Goal: Task Accomplishment & Management: Manage account settings

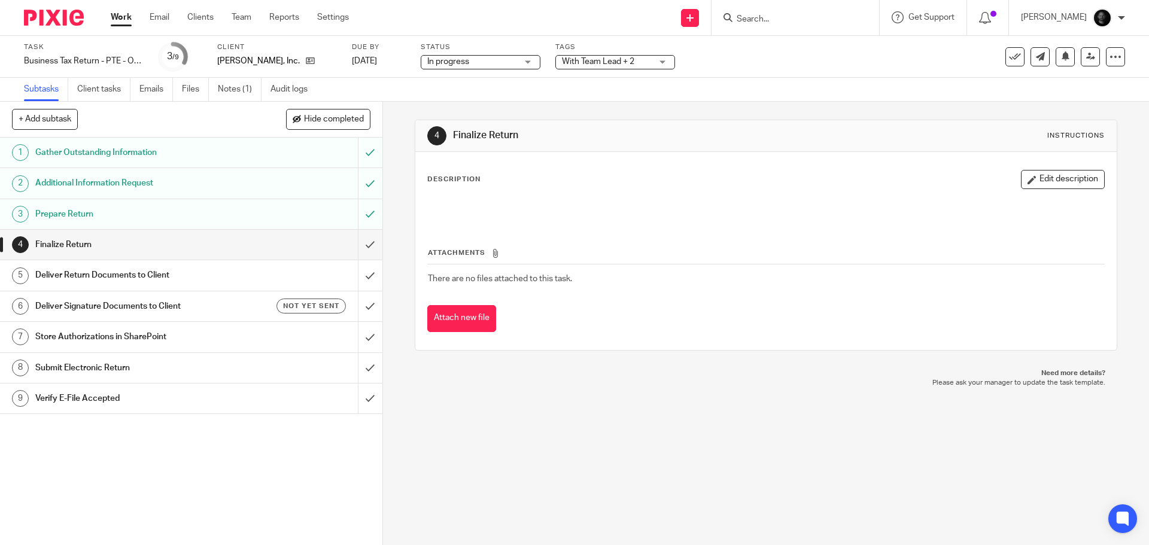
click at [568, 54] on div "Tags With Team Lead + 2 Urgent Waiting for client With Preparer With Team Lead …" at bounding box center [615, 56] width 120 height 29
click at [641, 57] on span "With Team Lead + 2" at bounding box center [607, 62] width 90 height 13
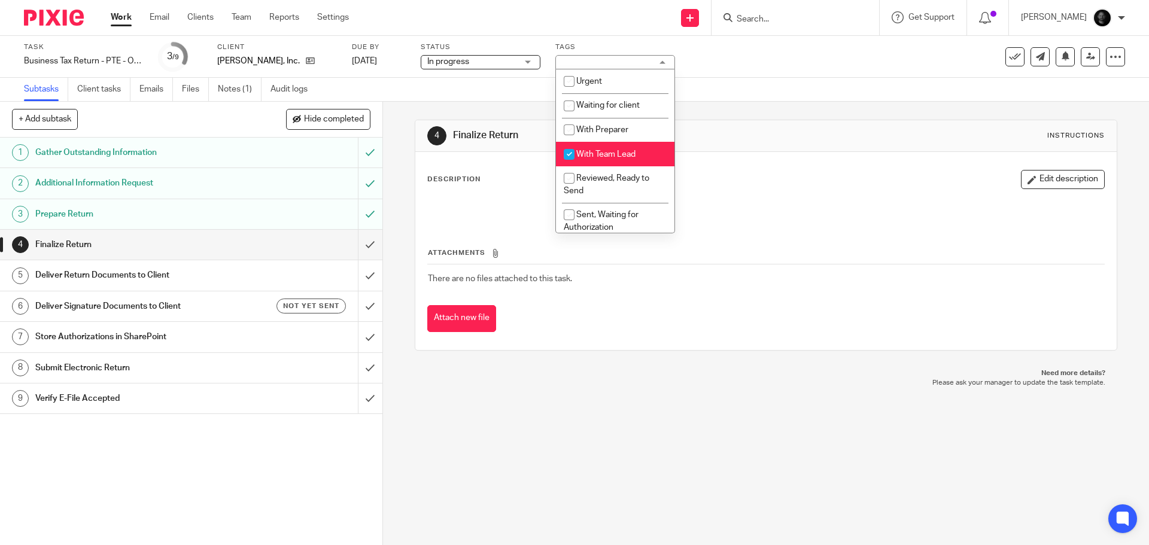
click at [606, 152] on span "With Team Lead" at bounding box center [605, 154] width 59 height 8
checkbox input "false"
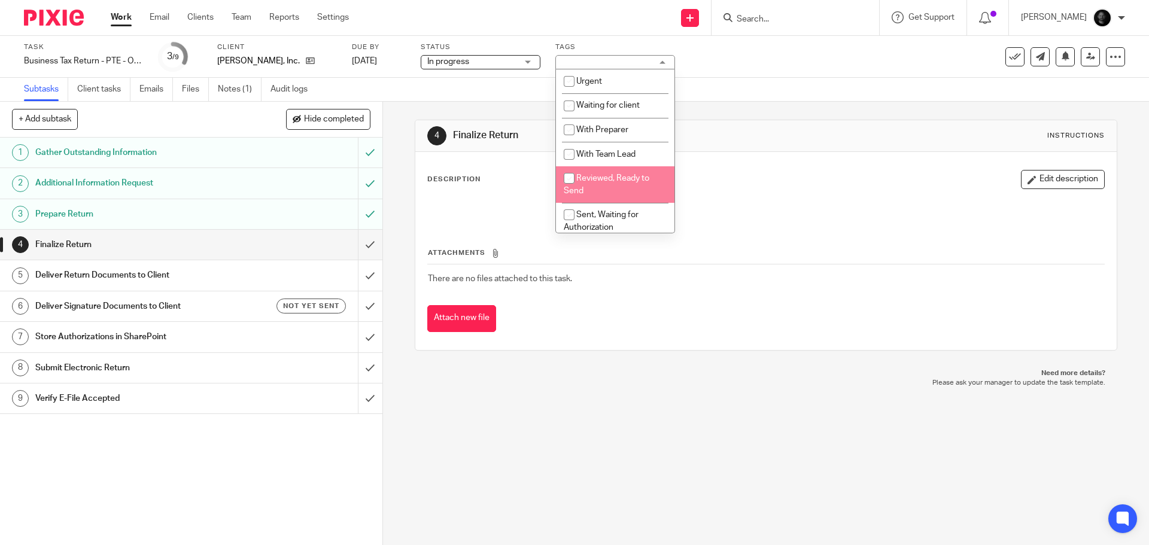
click at [604, 181] on span "Reviewed, Ready to Send" at bounding box center [607, 184] width 86 height 21
checkbox input "true"
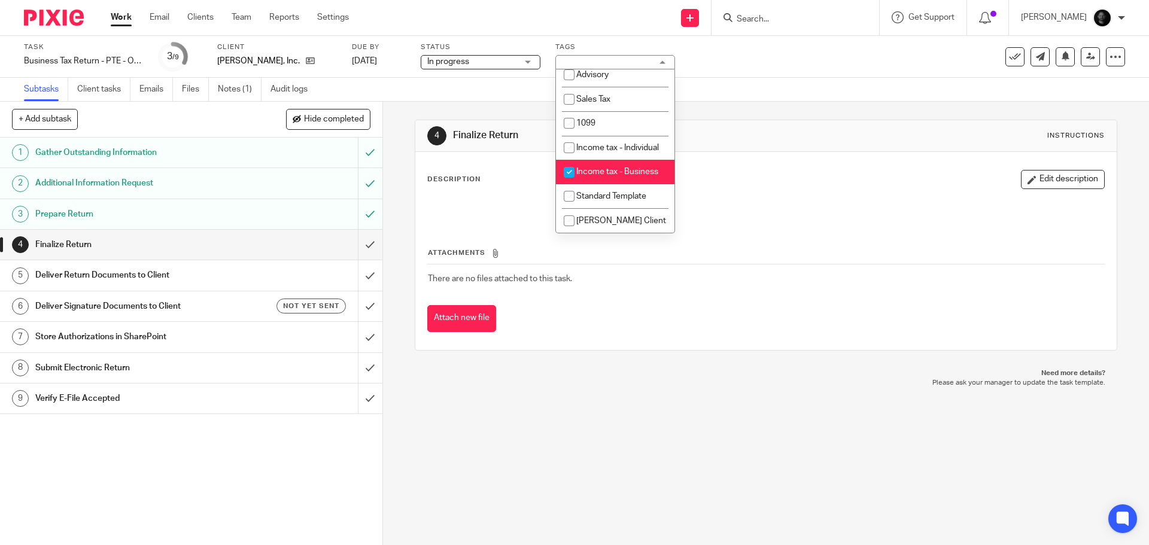
scroll to position [372, 0]
click at [728, 86] on div "Subtasks Client tasks Emails Files Notes (1) Audit logs" at bounding box center [574, 90] width 1149 height 24
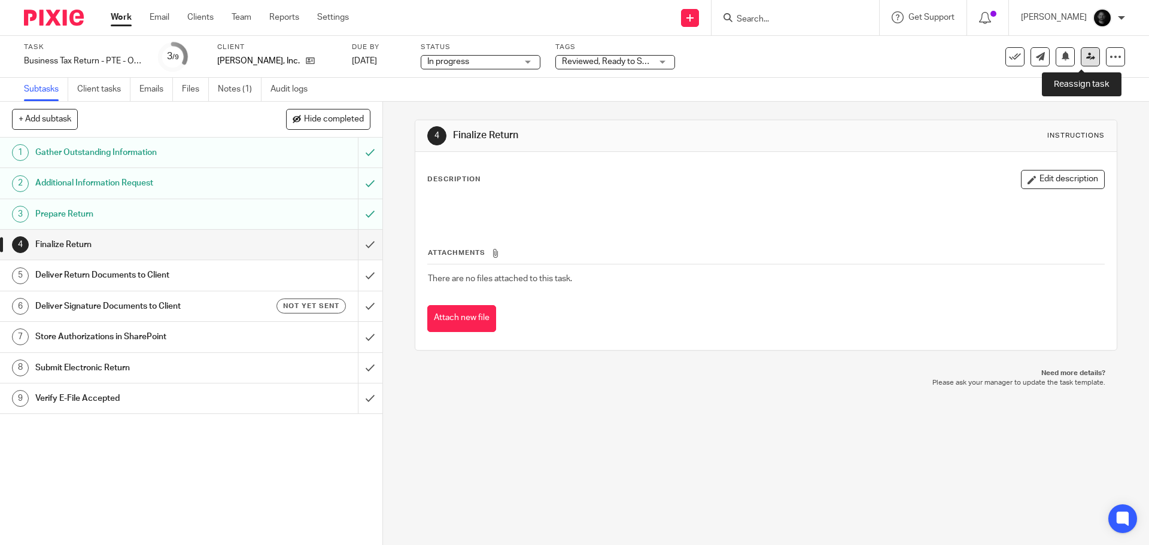
click at [1086, 60] on icon at bounding box center [1090, 56] width 9 height 9
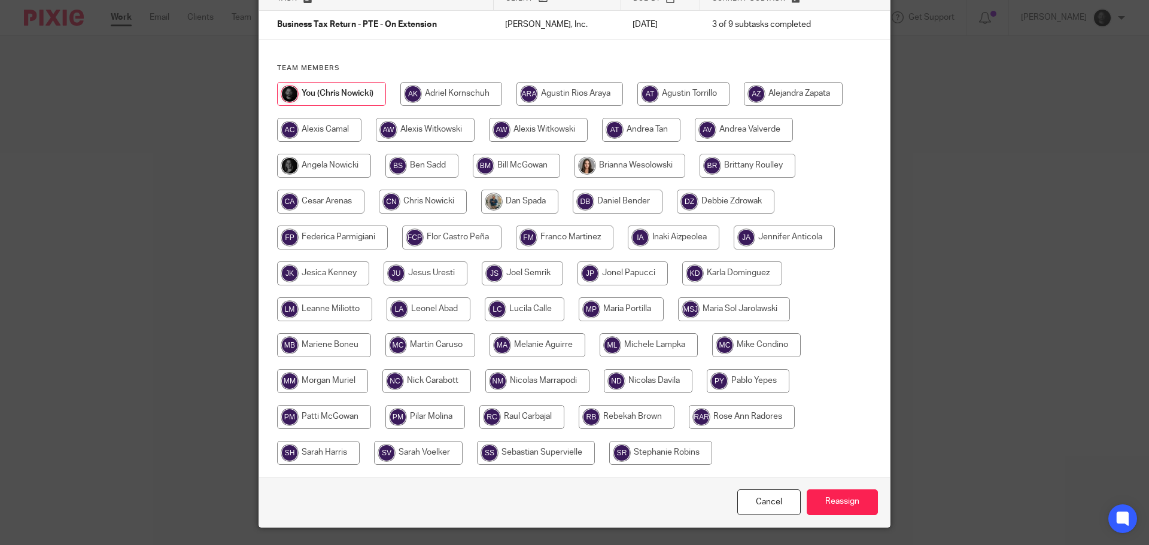
scroll to position [120, 0]
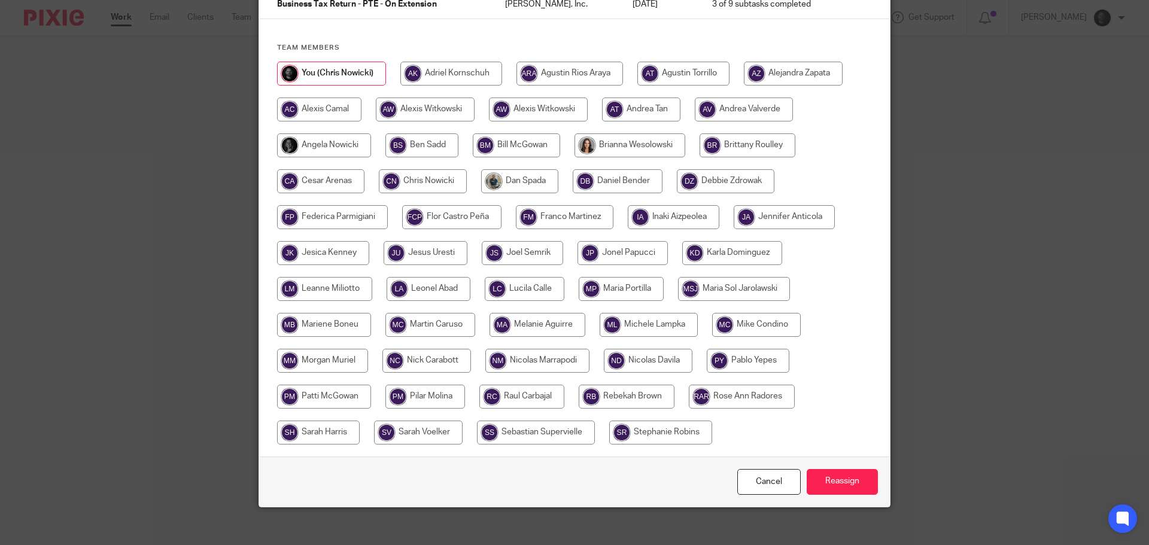
click at [426, 115] on input "radio" at bounding box center [425, 110] width 99 height 24
radio input "true"
click at [840, 476] on input "Reassign" at bounding box center [842, 482] width 71 height 26
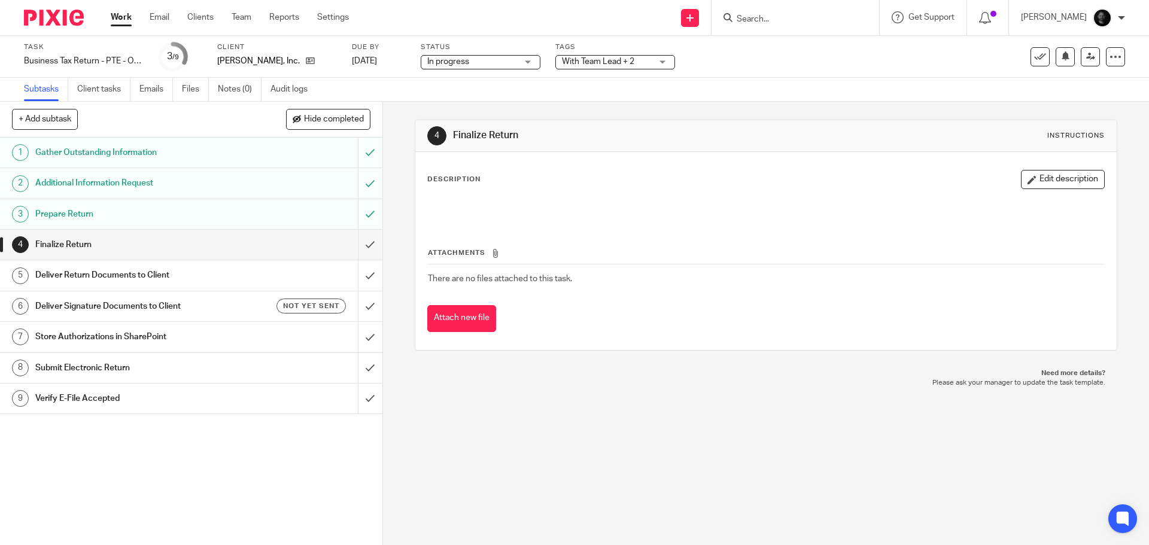
click at [572, 61] on span "With Team Lead + 2" at bounding box center [598, 61] width 72 height 8
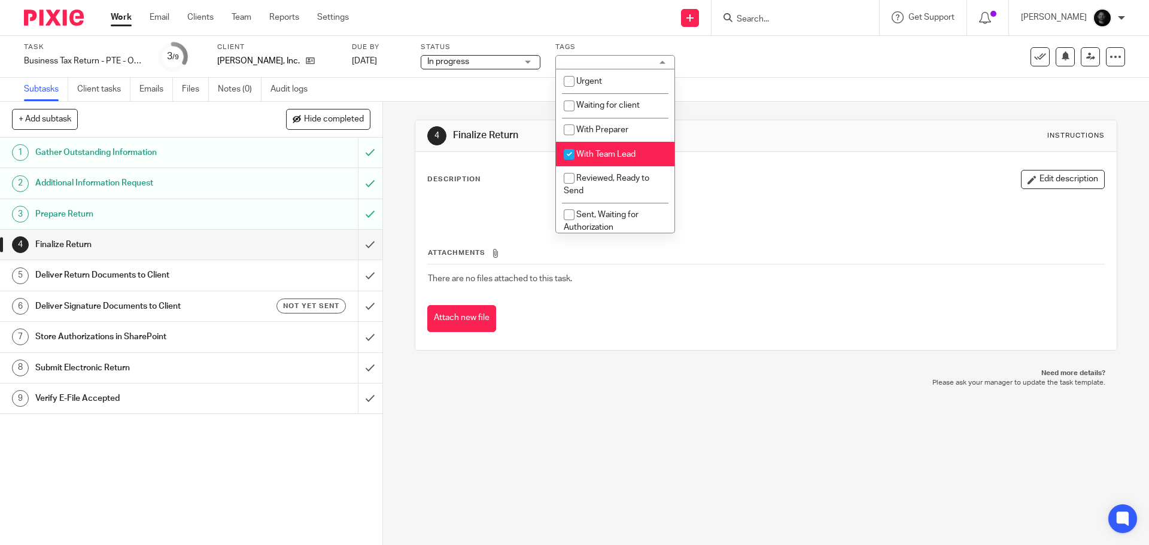
click at [589, 147] on li "With Team Lead" at bounding box center [615, 154] width 118 height 25
checkbox input "false"
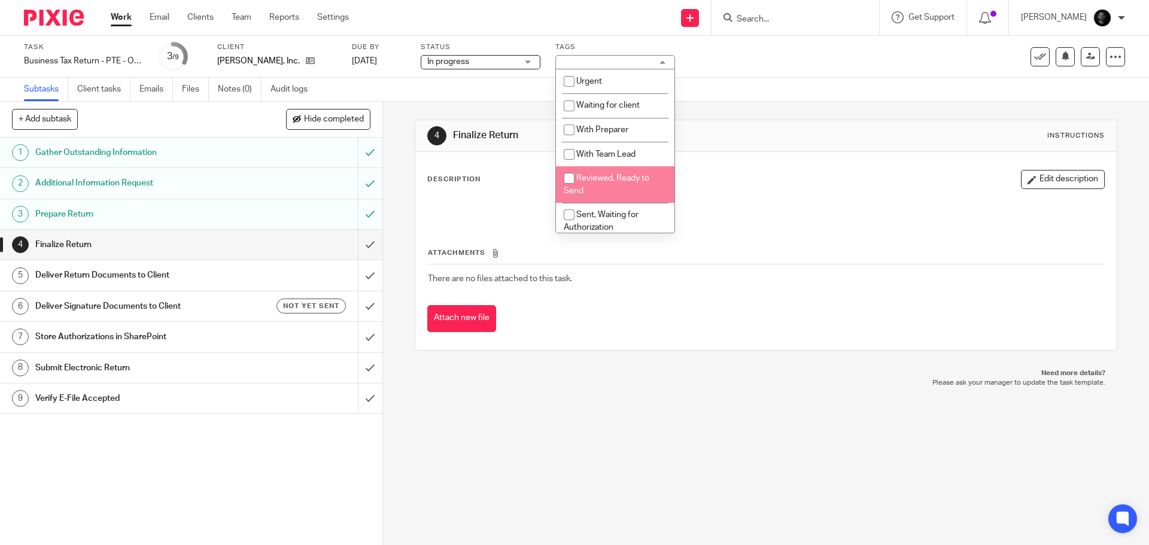
click at [598, 175] on span "Reviewed, Ready to Send" at bounding box center [607, 184] width 86 height 21
checkbox input "true"
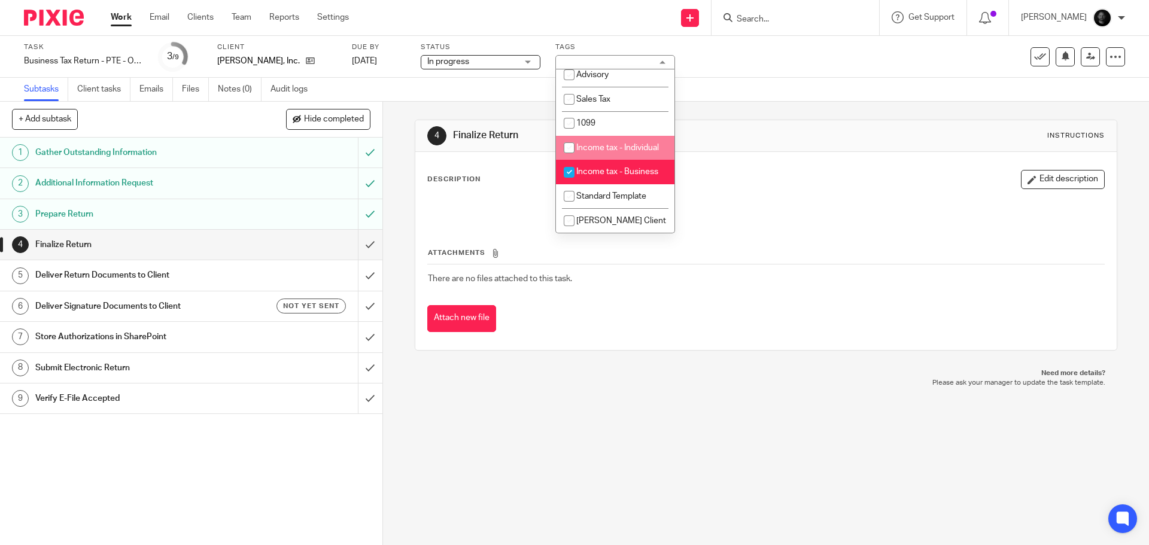
scroll to position [372, 0]
click at [810, 52] on div "Task Business Tax Return - PTE - On Extension Save Business Tax Return - PTE - …" at bounding box center [482, 56] width 917 height 29
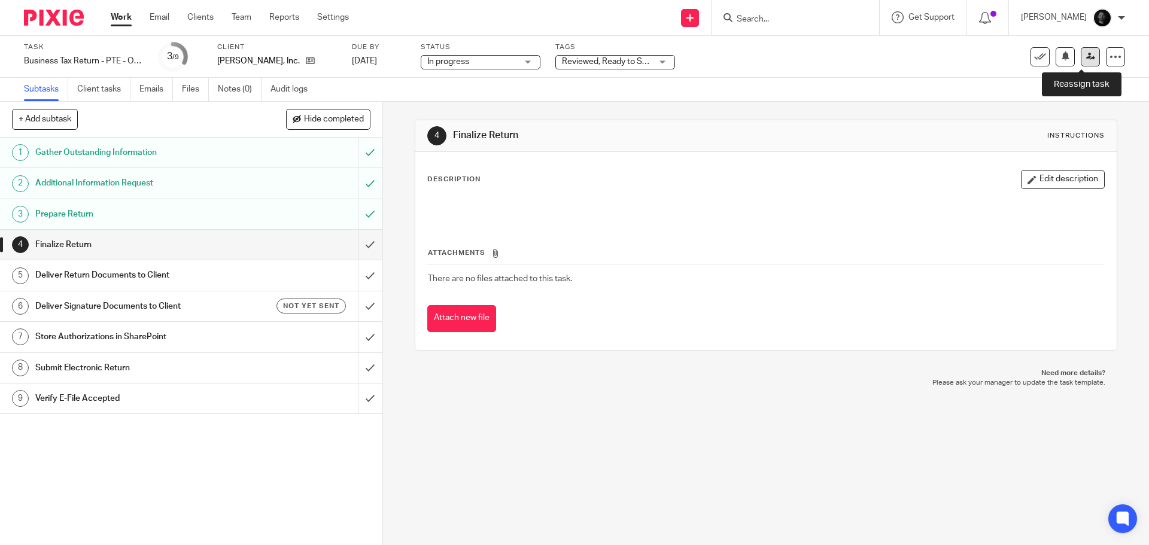
click at [1087, 59] on link at bounding box center [1090, 56] width 19 height 19
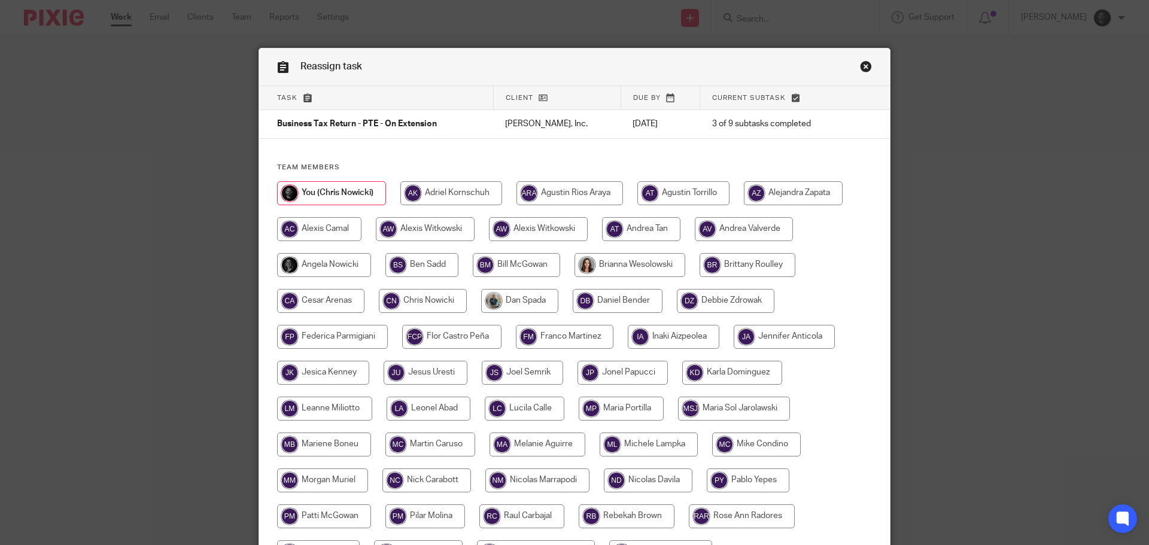
click at [413, 227] on input "radio" at bounding box center [425, 229] width 99 height 24
radio input "true"
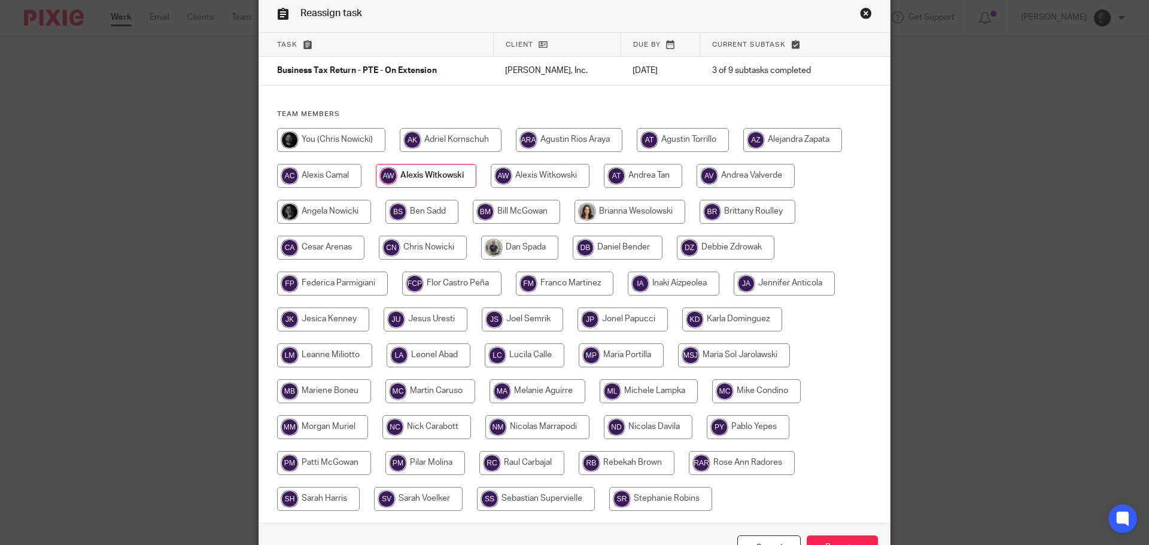
scroll to position [130, 0]
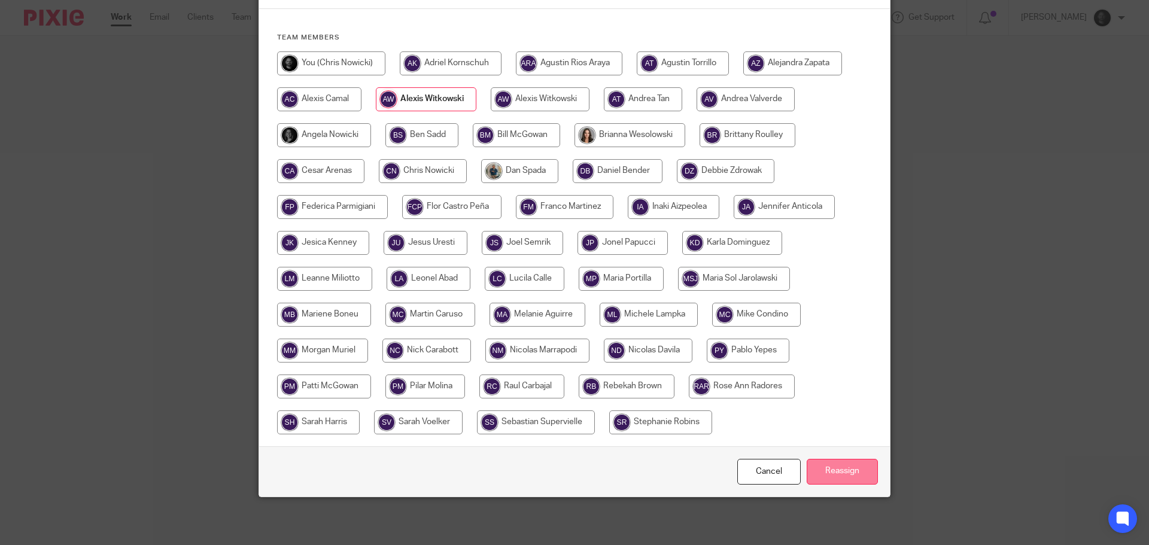
drag, startPoint x: 819, startPoint y: 463, endPoint x: 730, endPoint y: 392, distance: 114.1
click at [819, 463] on input "Reassign" at bounding box center [842, 472] width 71 height 26
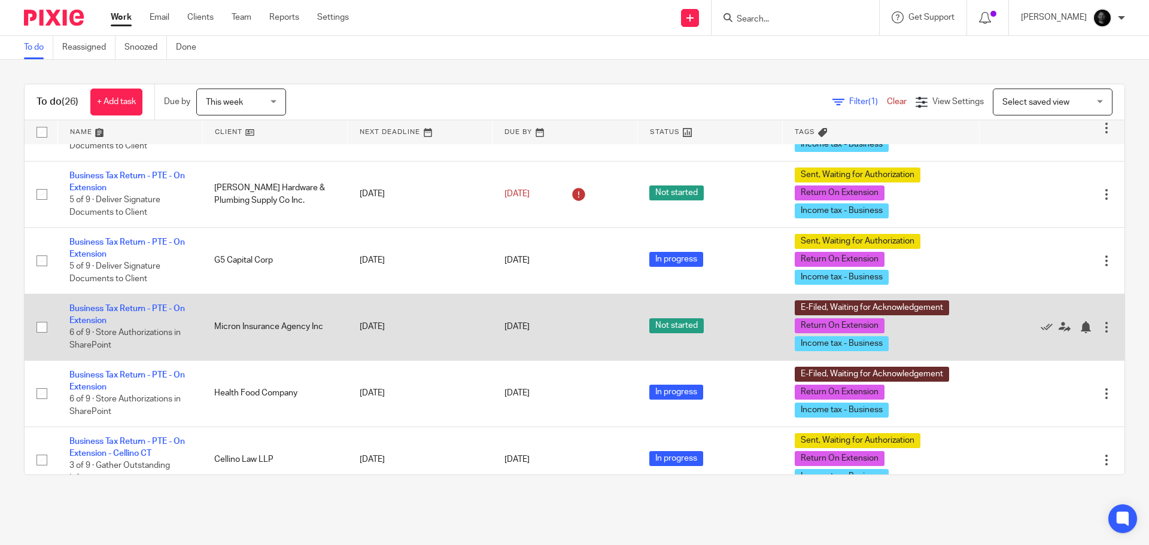
scroll to position [658, 0]
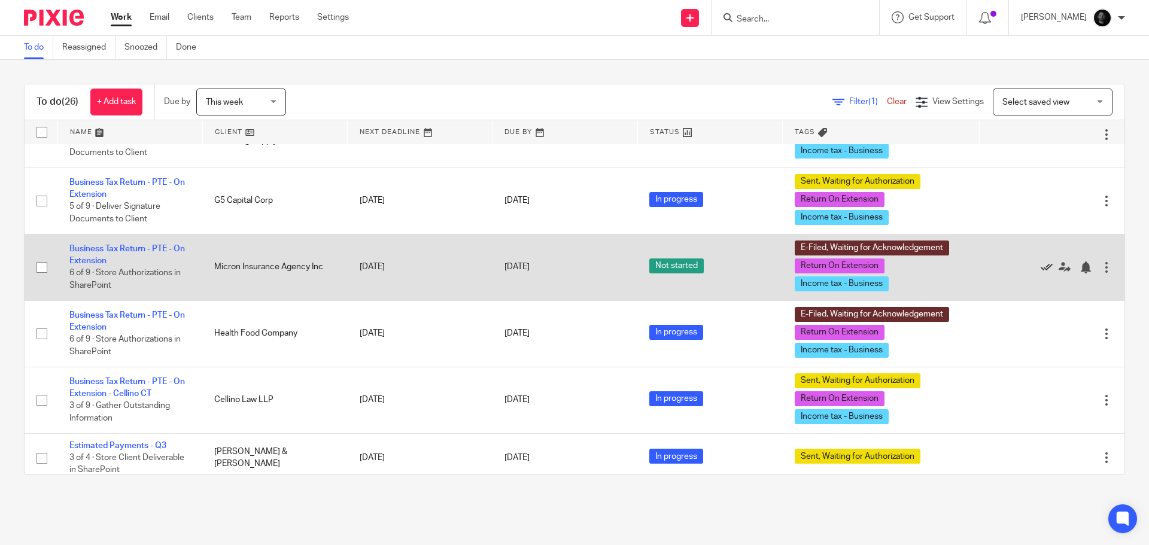
click at [1041, 269] on icon at bounding box center [1047, 267] width 12 height 12
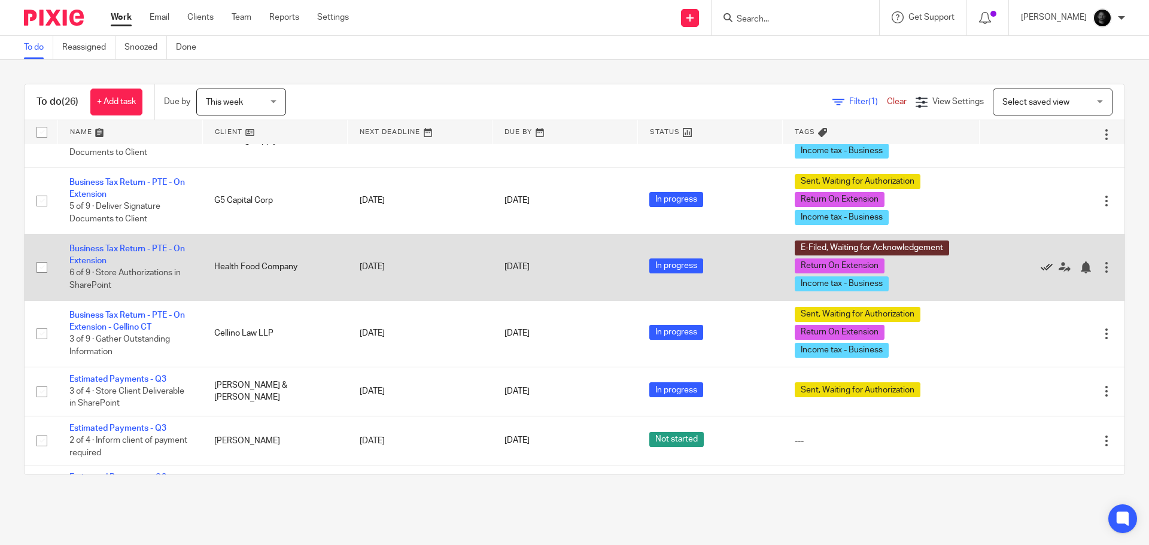
click at [1041, 264] on icon at bounding box center [1047, 267] width 12 height 12
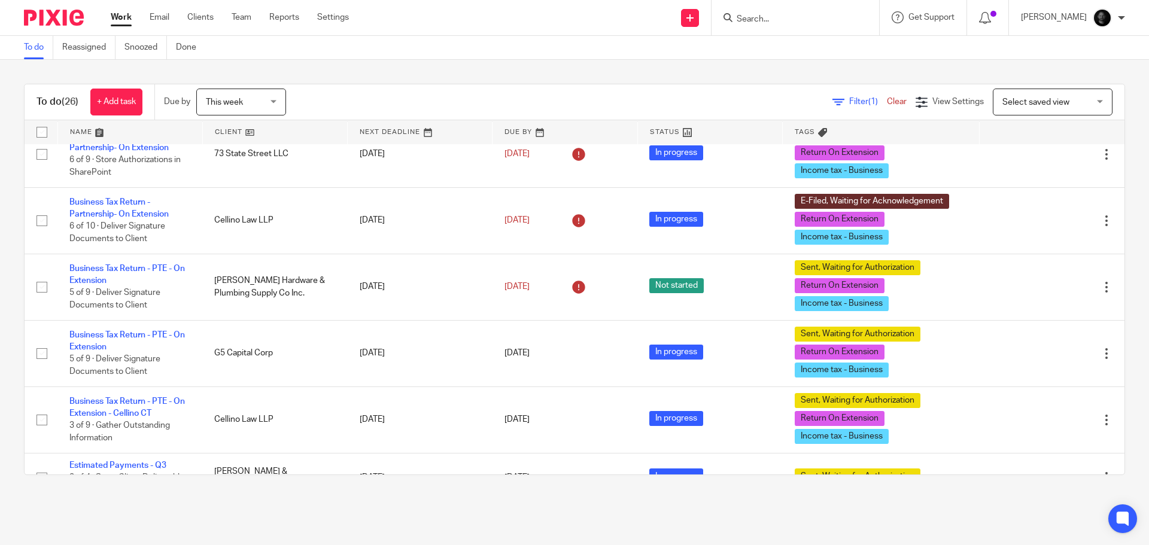
scroll to position [479, 0]
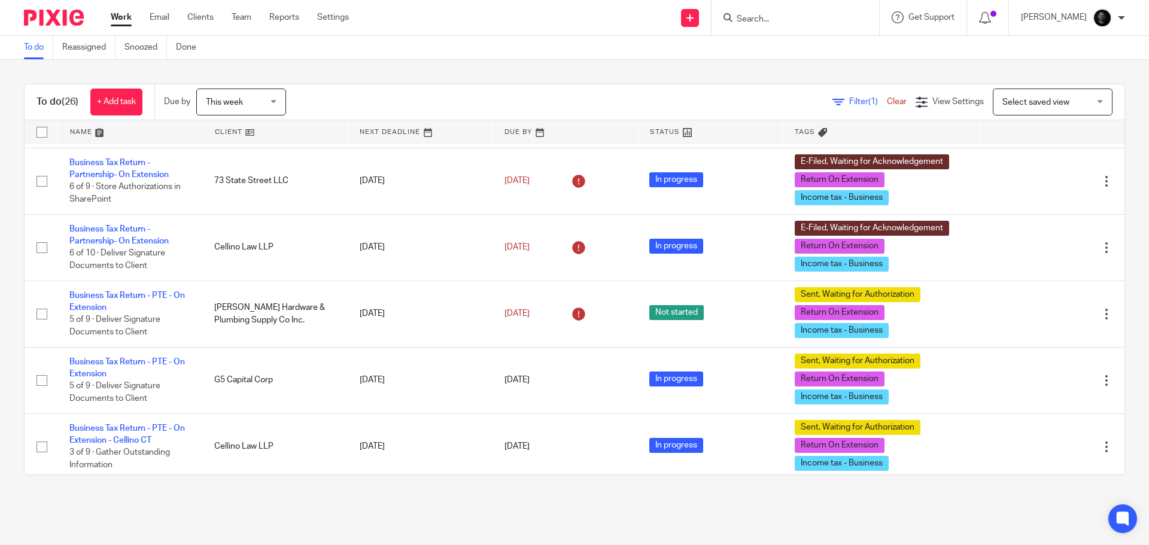
click at [778, 23] on input "Search" at bounding box center [789, 19] width 108 height 11
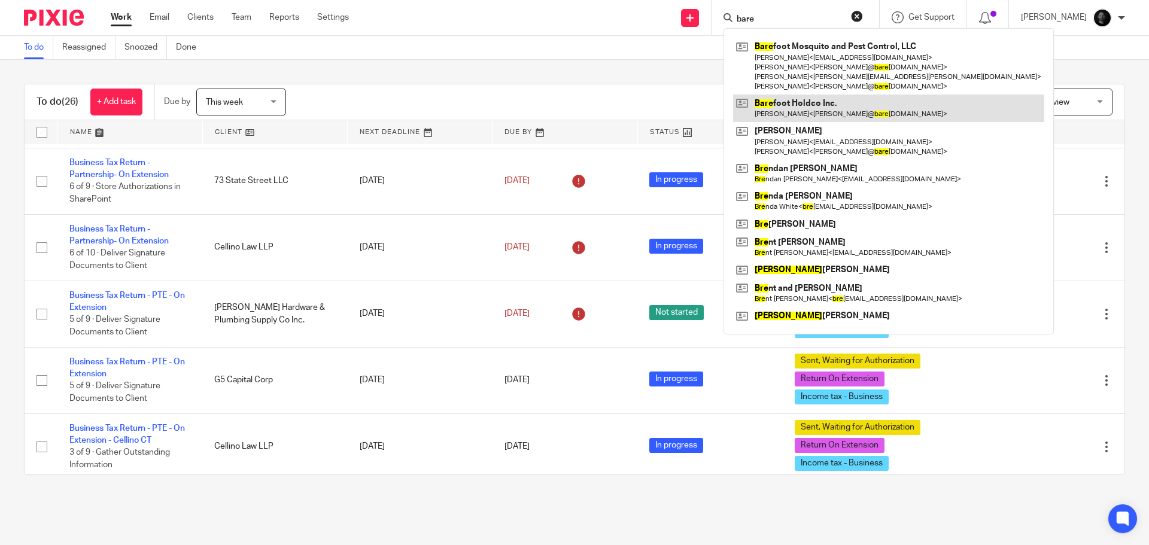
type input "bare"
click at [824, 107] on link at bounding box center [888, 109] width 311 height 28
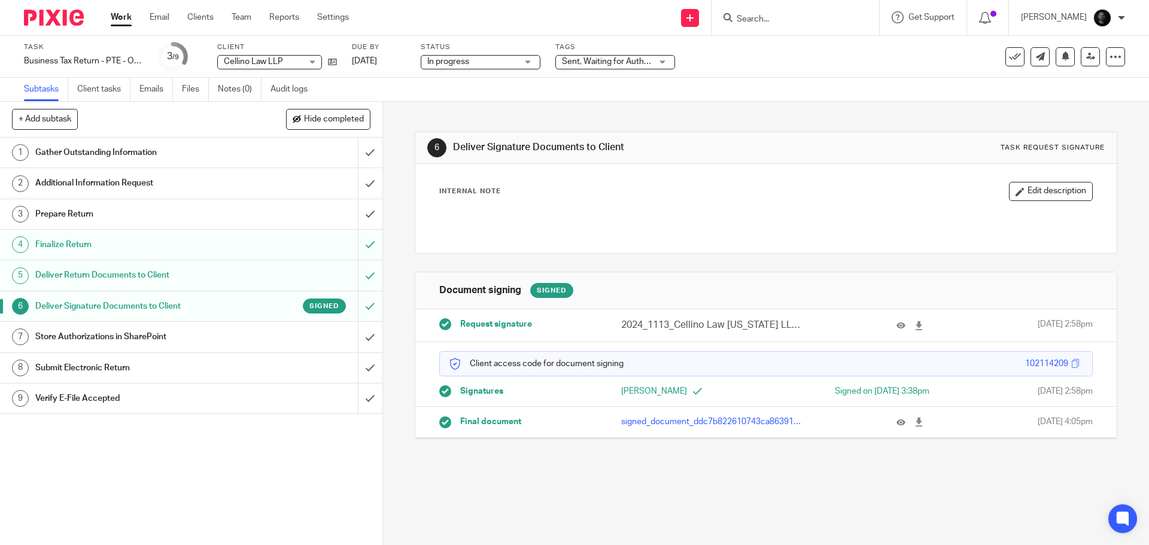
click at [629, 60] on span "Sent, Waiting for Authorization + 2" at bounding box center [625, 61] width 127 height 8
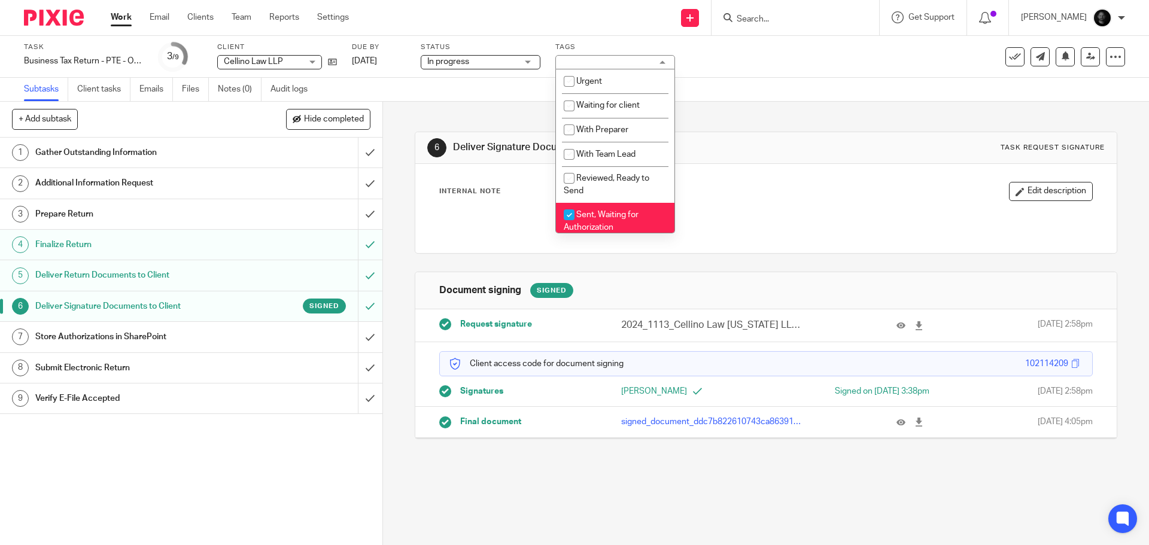
click at [597, 208] on li "Sent, Waiting for Authorization" at bounding box center [615, 221] width 118 height 36
checkbox input "false"
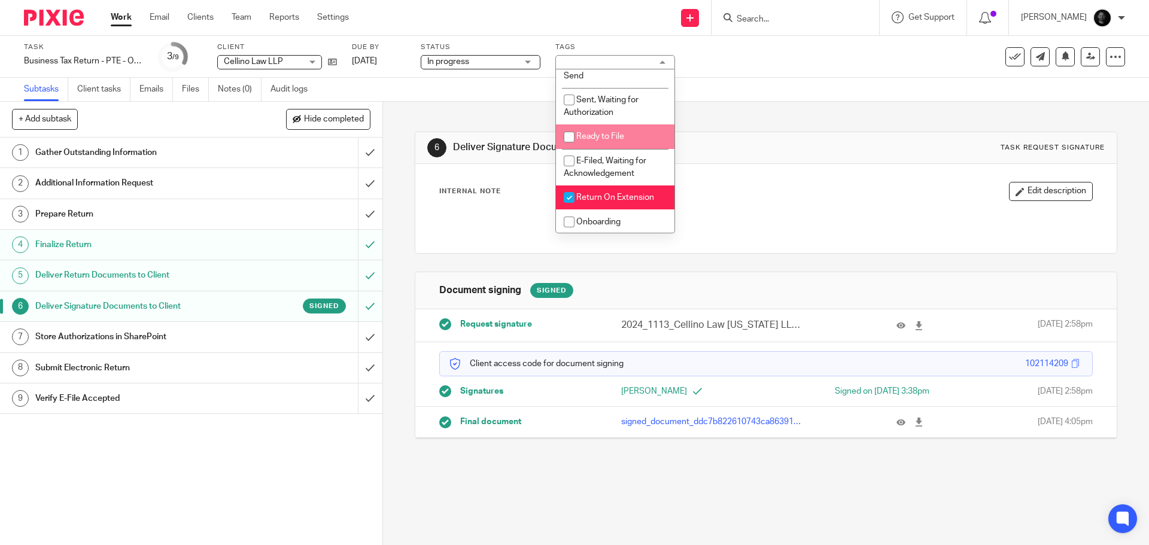
scroll to position [120, 0]
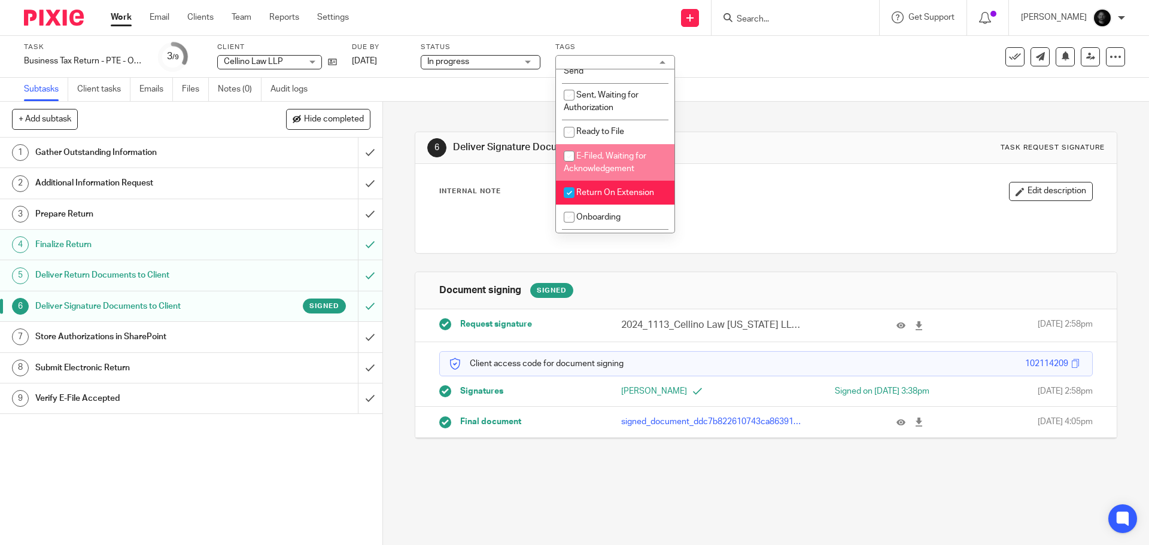
click at [615, 157] on span "E-Filed, Waiting for Acknowledgement" at bounding box center [605, 162] width 83 height 21
checkbox input "true"
click at [762, 125] on div "6 Deliver Signature Documents to Client Task request signature Internal Note Ed…" at bounding box center [766, 276] width 702 height 349
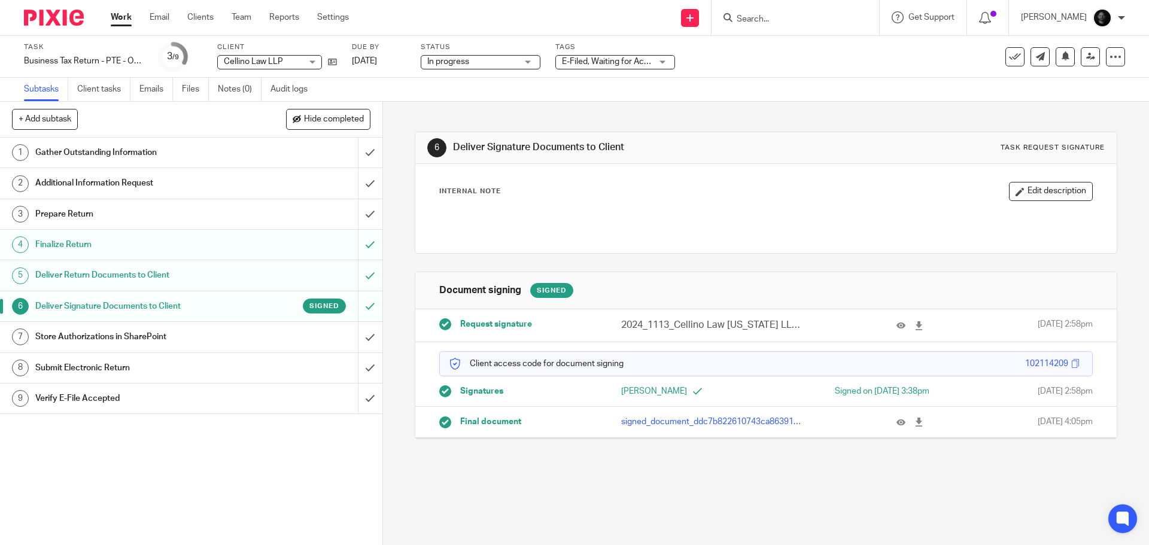
click at [807, 11] on form at bounding box center [798, 17] width 127 height 15
click at [800, 20] on input "Search" at bounding box center [789, 19] width 108 height 11
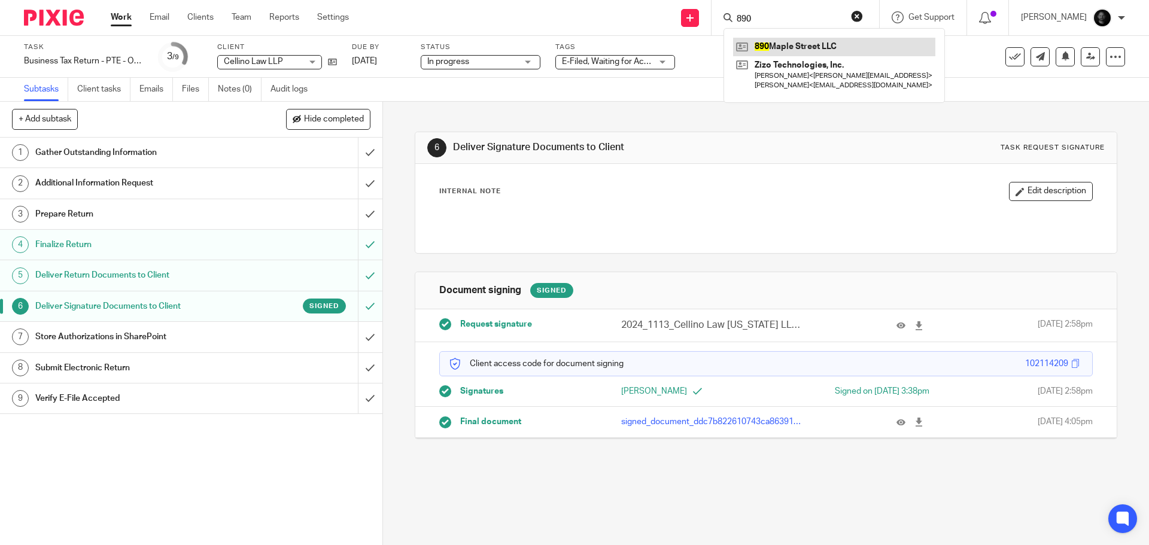
type input "890"
click at [810, 39] on link at bounding box center [834, 47] width 202 height 18
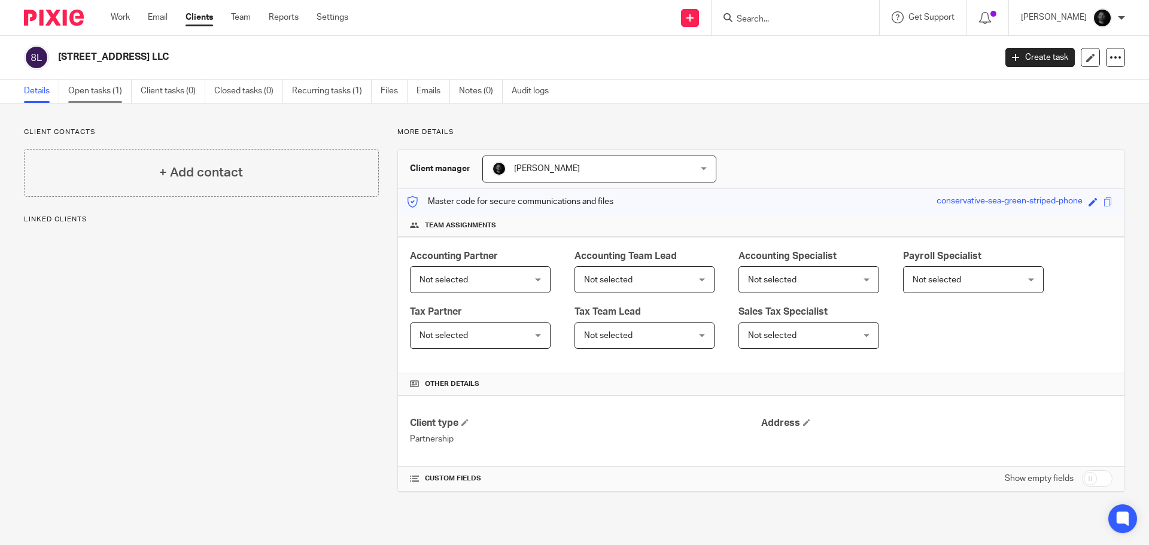
click at [119, 92] on link "Open tasks (1)" at bounding box center [99, 91] width 63 height 23
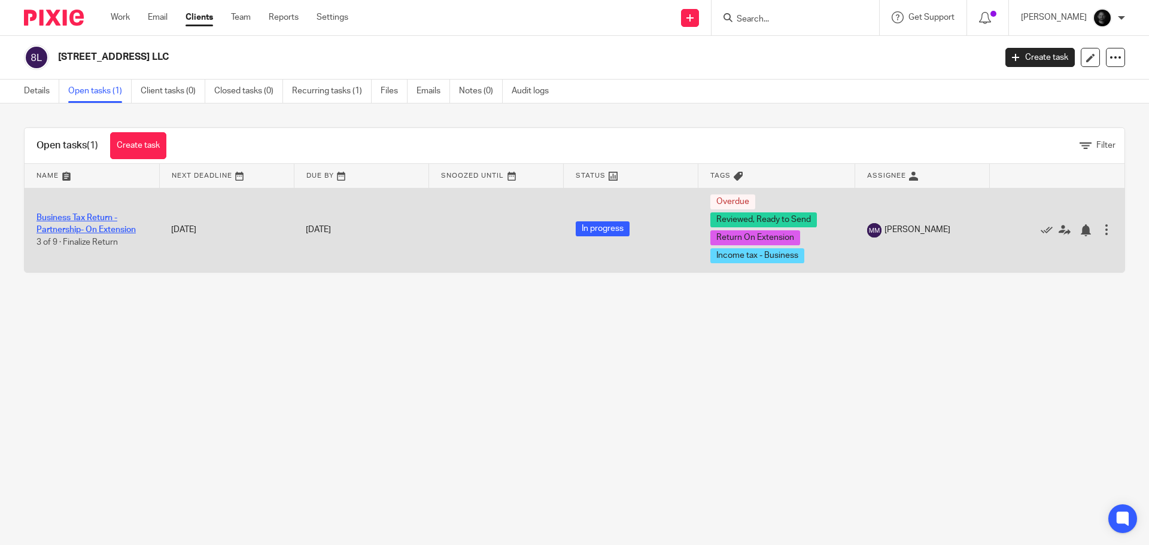
click at [93, 218] on link "Business Tax Return - Partnership- On Extension" at bounding box center [85, 224] width 99 height 20
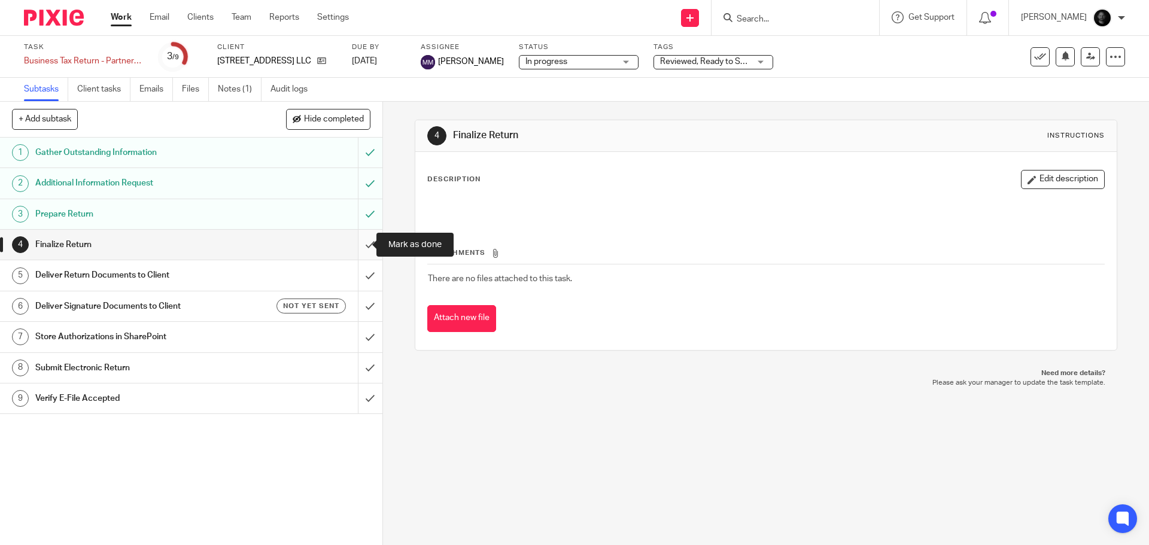
click at [354, 245] on input "submit" at bounding box center [191, 245] width 382 height 30
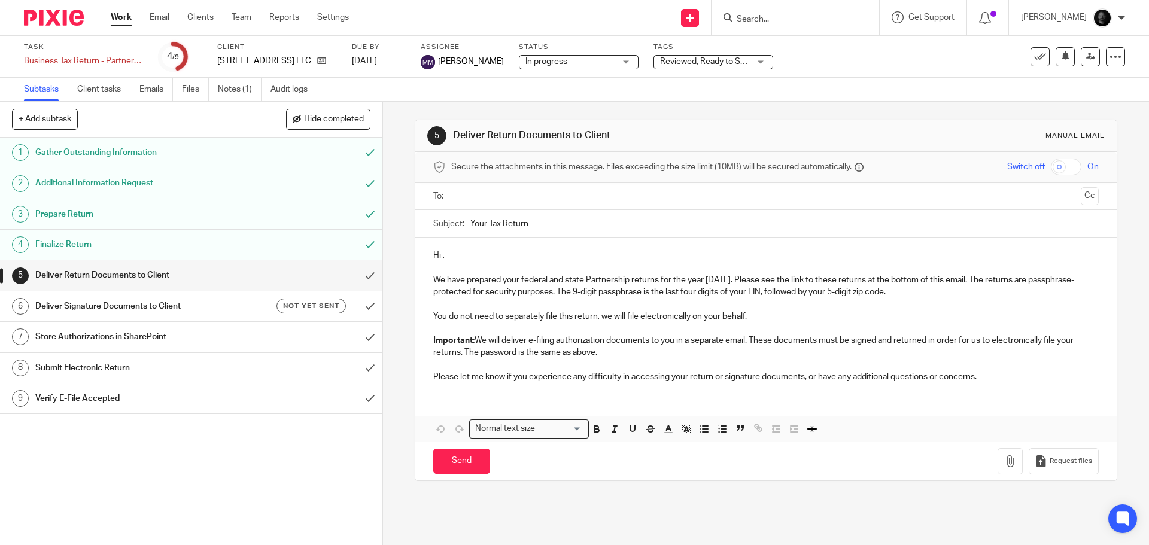
drag, startPoint x: 468, startPoint y: 201, endPoint x: 477, endPoint y: 197, distance: 9.7
click at [468, 201] on input "text" at bounding box center [765, 197] width 620 height 14
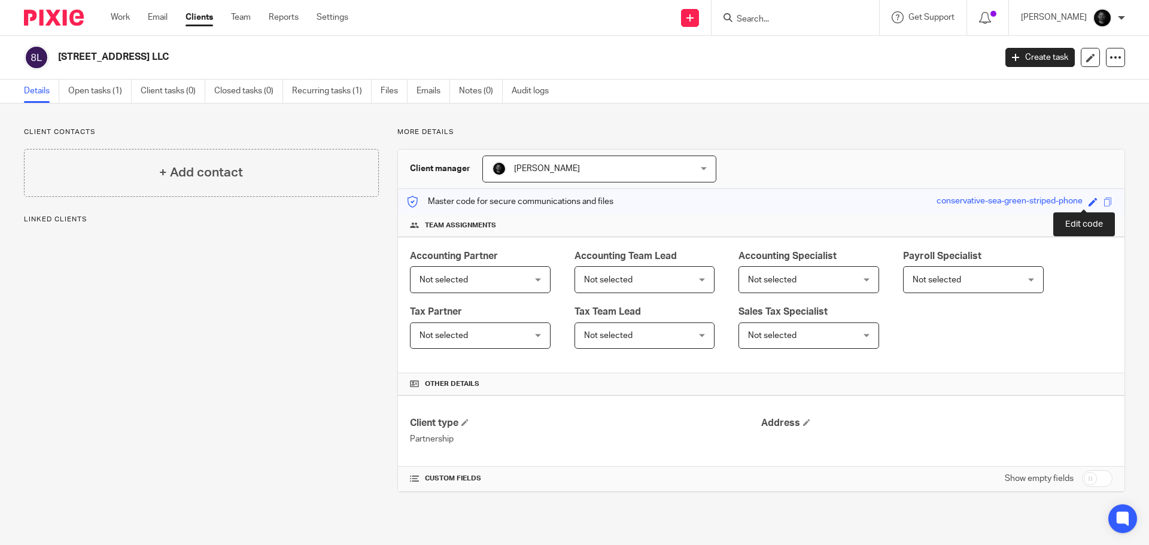
click at [1088, 199] on span at bounding box center [1092, 201] width 9 height 9
type input "702014209"
click at [1062, 202] on link "Save" at bounding box center [1071, 202] width 19 height 12
type input "702014209"
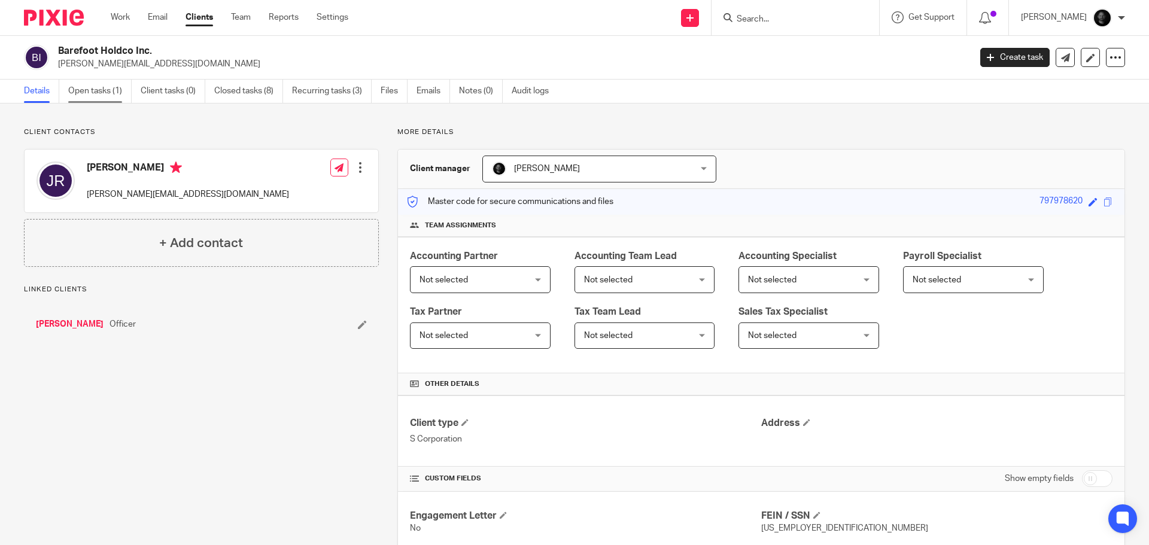
click at [117, 89] on link "Open tasks (1)" at bounding box center [99, 91] width 63 height 23
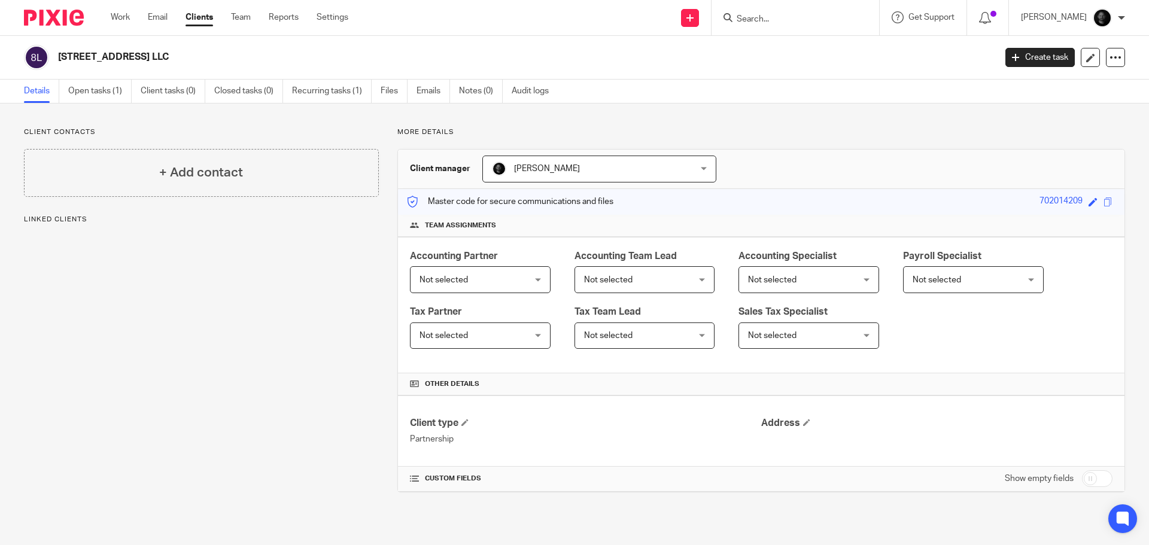
click at [169, 164] on h4 "+ Add contact" at bounding box center [201, 172] width 84 height 19
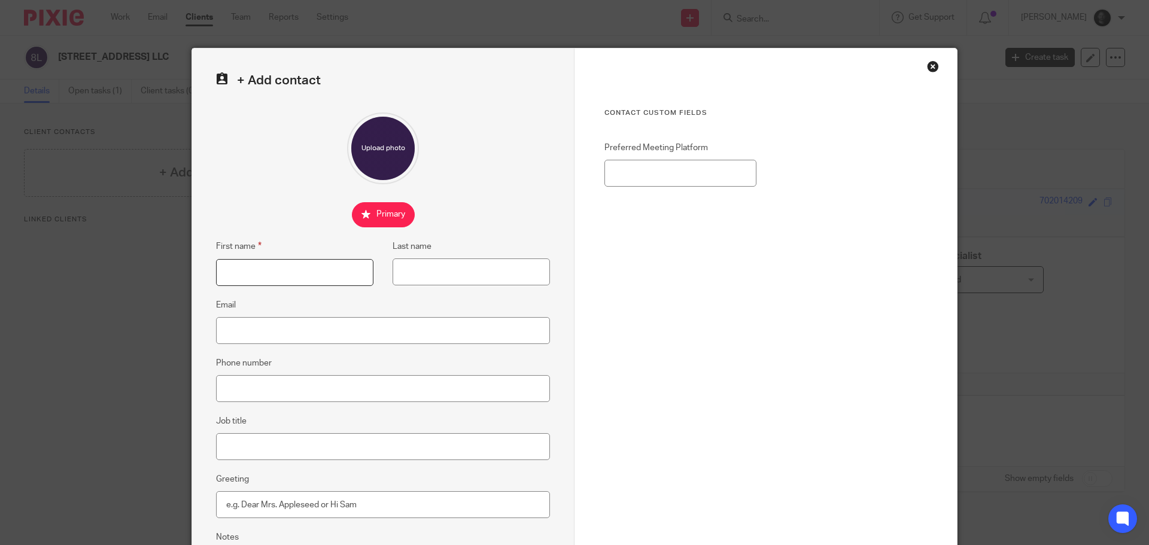
click at [294, 275] on input "First name" at bounding box center [294, 272] width 157 height 27
type input "[PERSON_NAME]"
type input "Cellino"
click at [355, 319] on input "Email" at bounding box center [383, 330] width 334 height 27
click at [349, 327] on input "Email" at bounding box center [383, 330] width 334 height 27
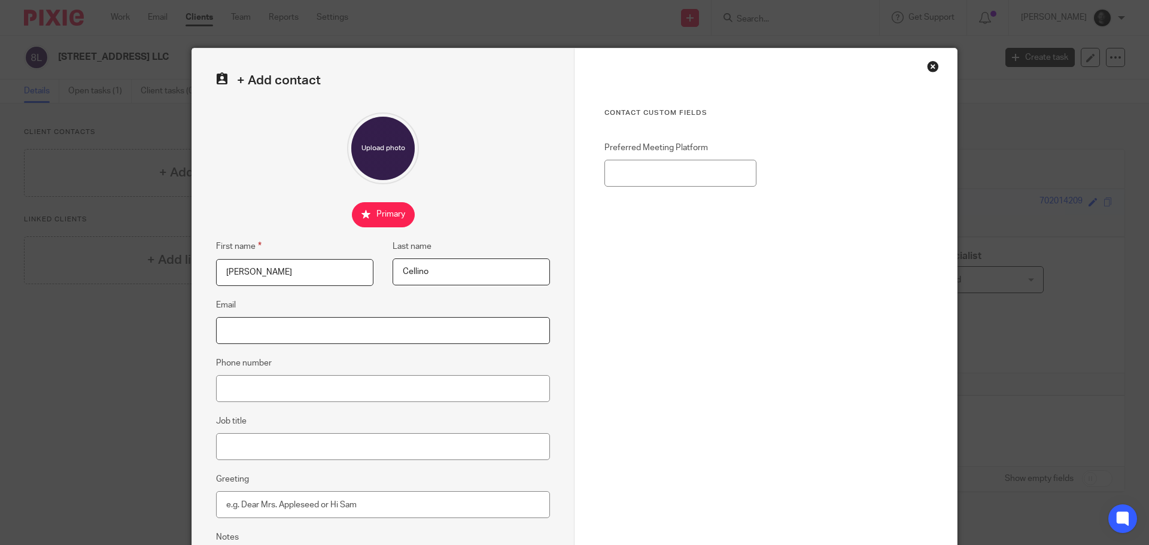
paste input "[PERSON_NAME][EMAIL_ADDRESS][PERSON_NAME][DOMAIN_NAME]"
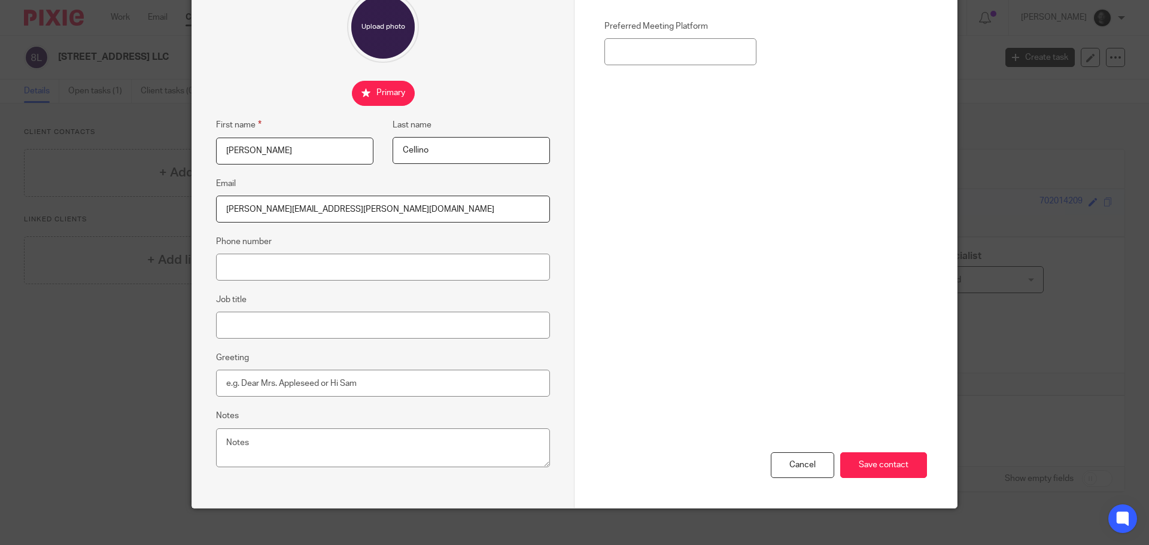
scroll to position [133, 0]
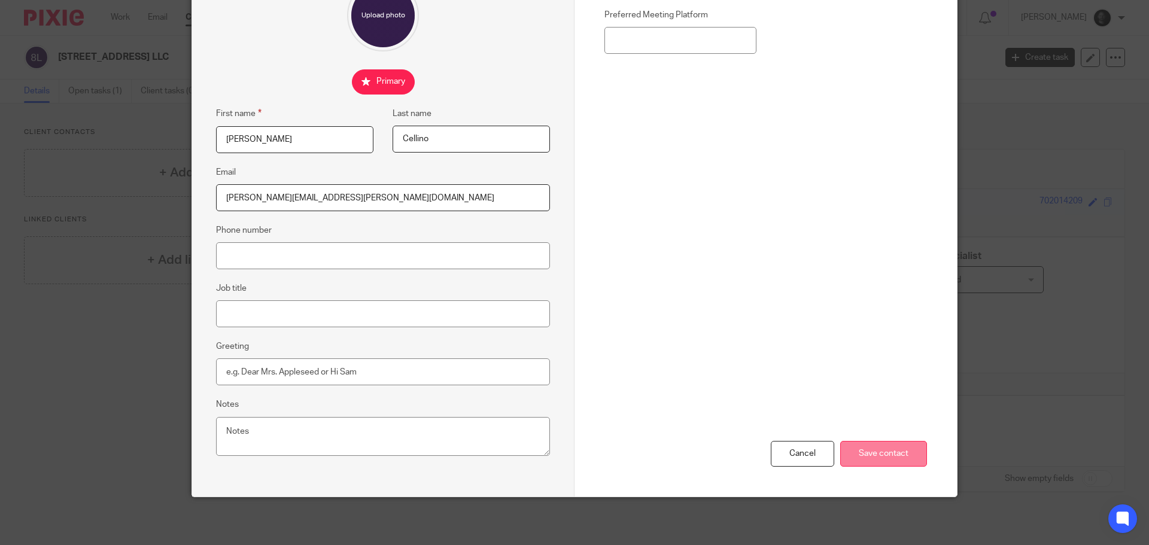
type input "[PERSON_NAME][EMAIL_ADDRESS][PERSON_NAME][DOMAIN_NAME]"
click at [907, 449] on input "Save contact" at bounding box center [883, 454] width 87 height 26
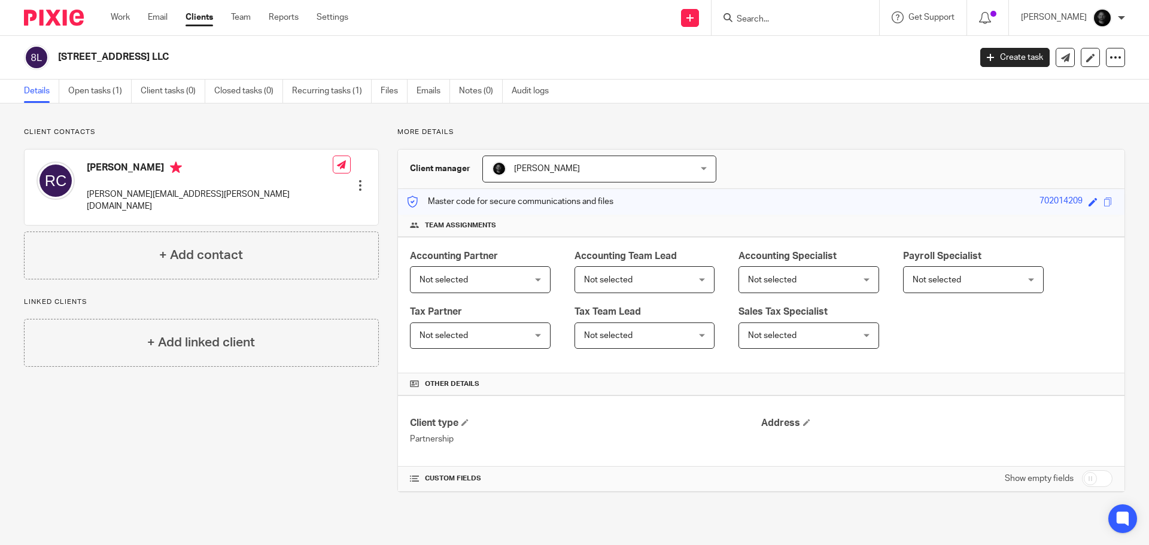
click at [0, 544] on nordpass-portal at bounding box center [0, 545] width 0 height 0
